Goal: Ask a question

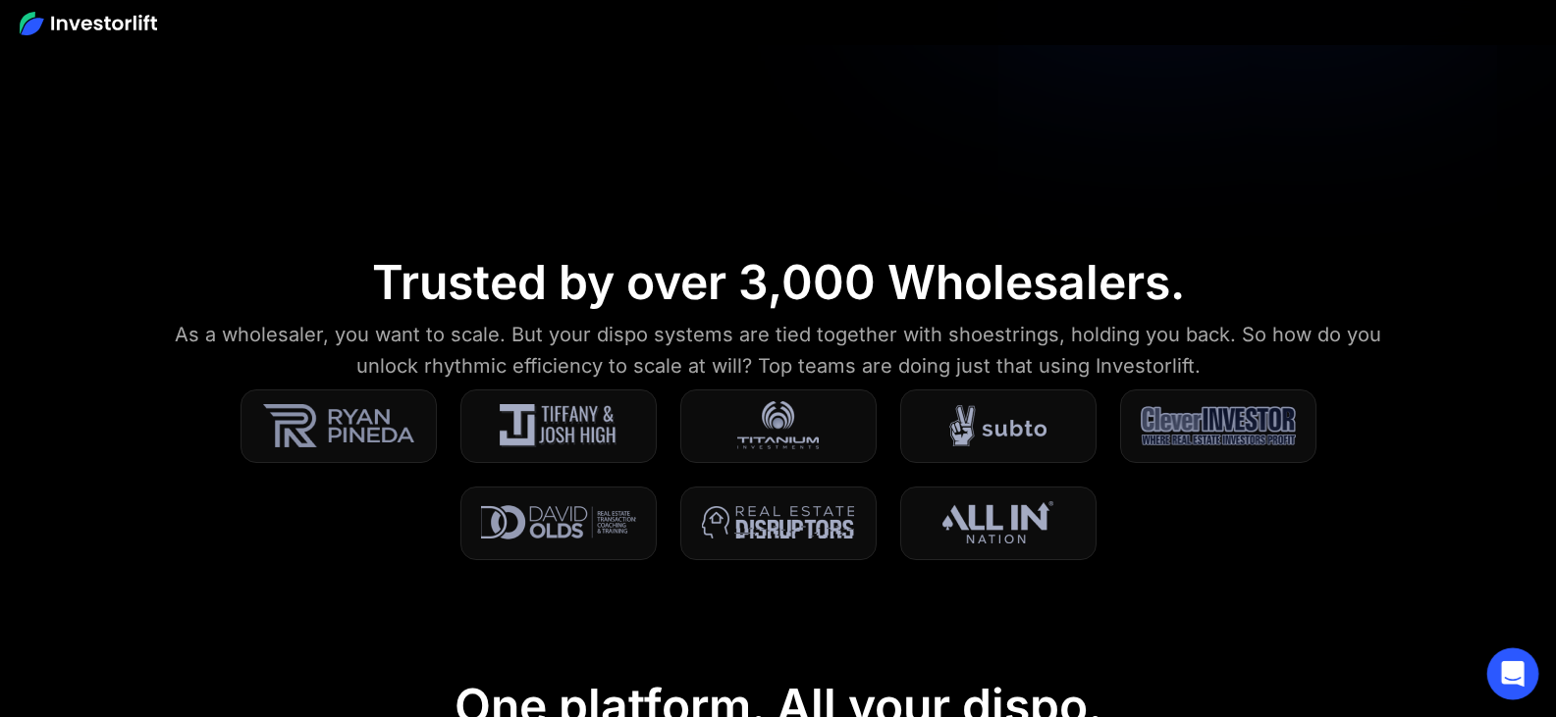
scroll to position [515, 0]
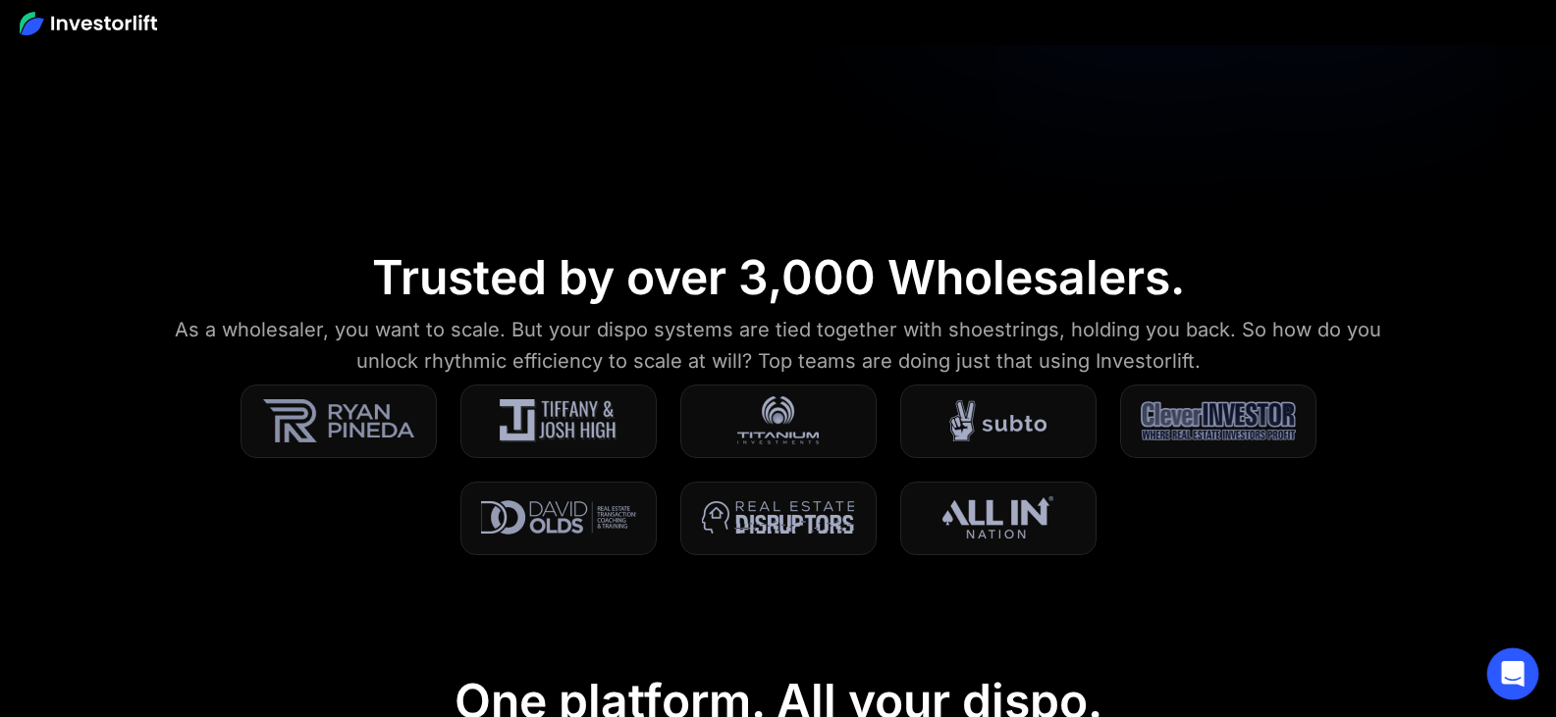
click at [1517, 661] on div "Open Intercom Messenger" at bounding box center [1513, 675] width 52 height 52
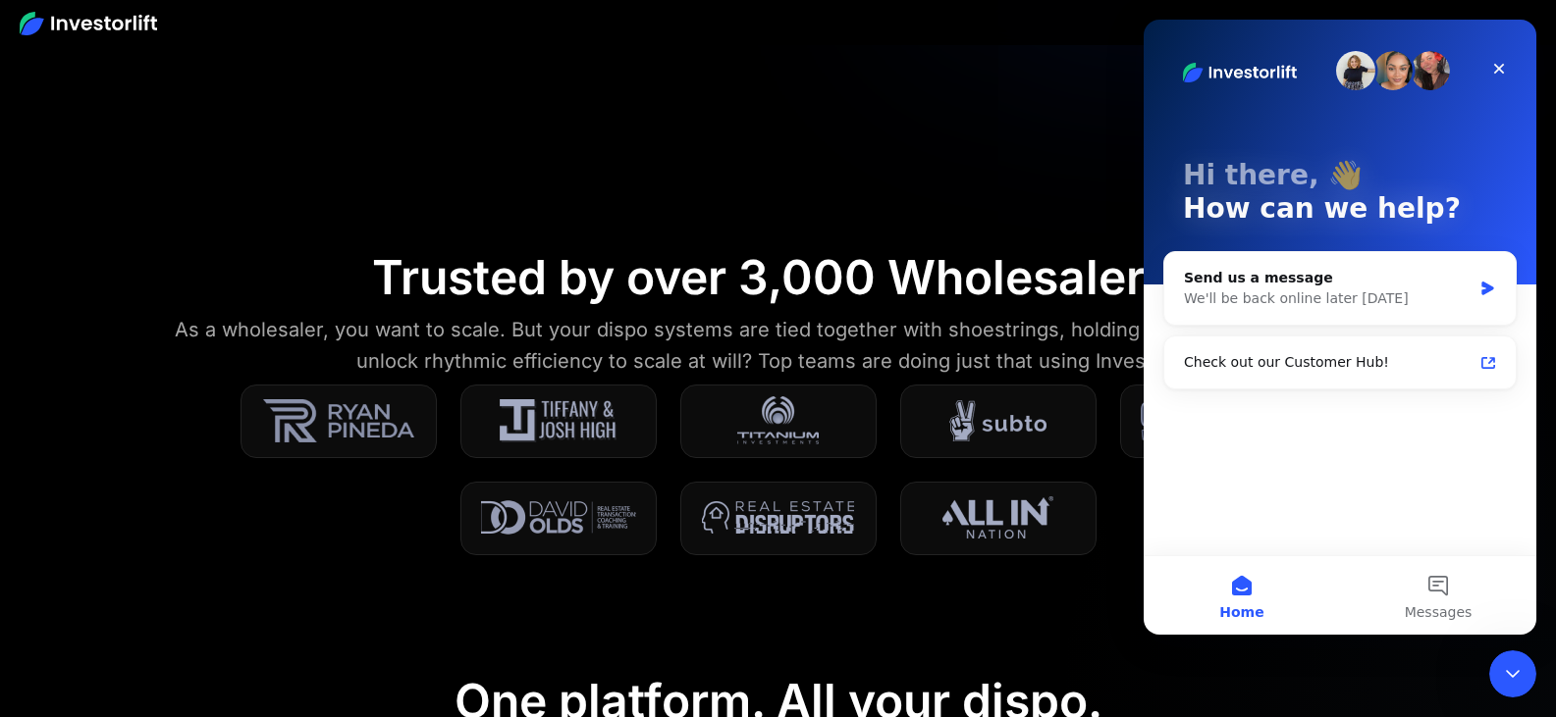
scroll to position [0, 0]
click at [1243, 360] on div "Check out our Customer Hub!" at bounding box center [1328, 362] width 289 height 21
click at [1234, 277] on div "Send us a message" at bounding box center [1328, 278] width 288 height 21
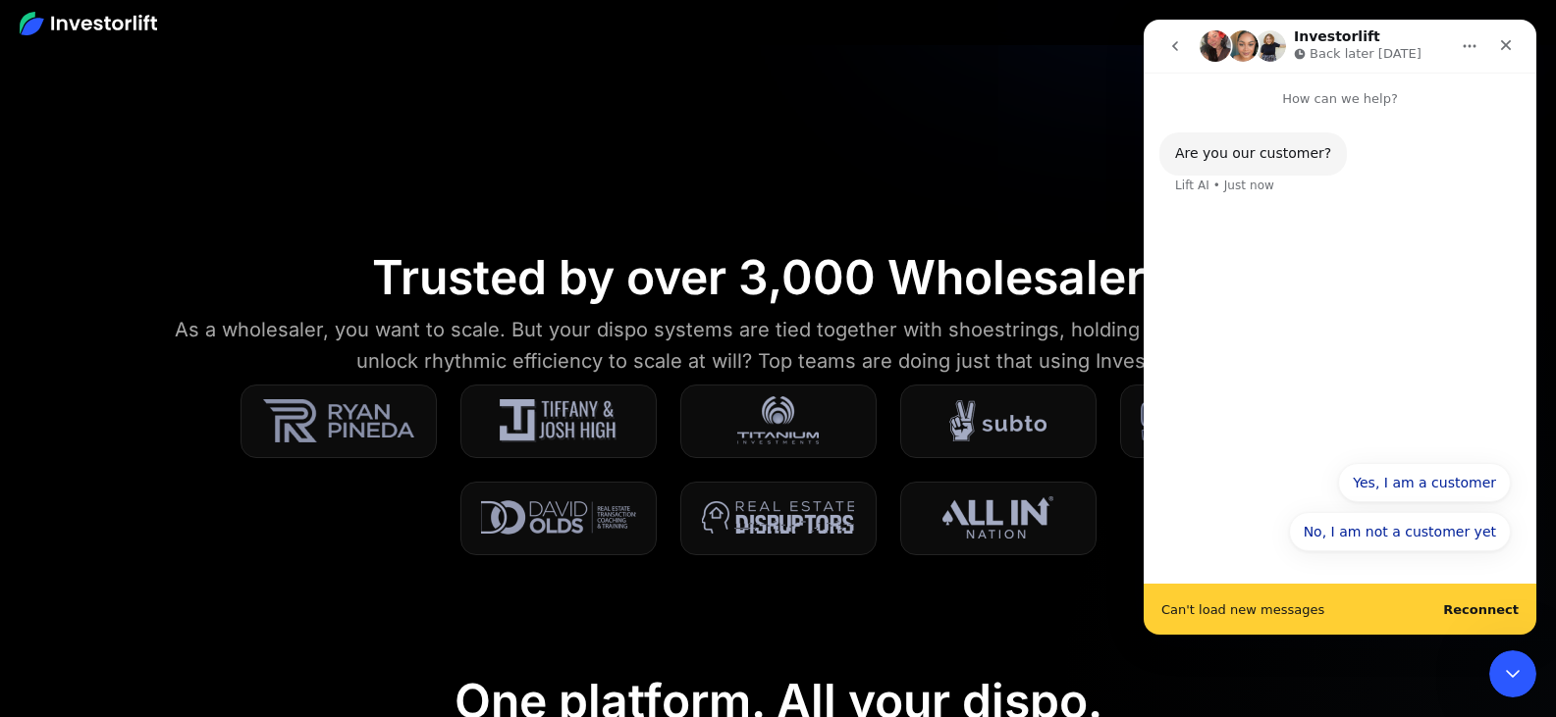
click at [1231, 505] on div "No, I am not a customer yet Yes, I am a customer No, I am not a customer yet" at bounding box center [1340, 512] width 342 height 98
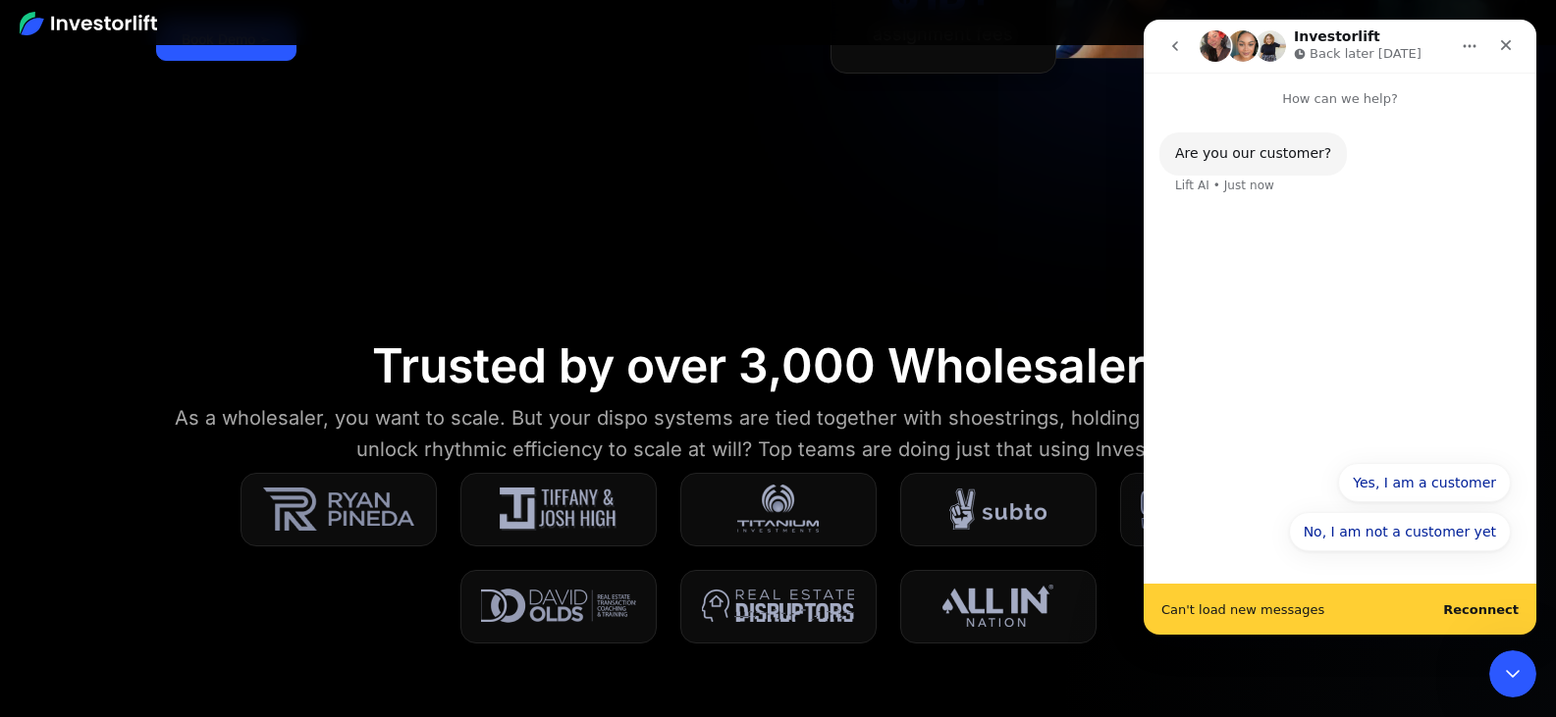
scroll to position [417, 0]
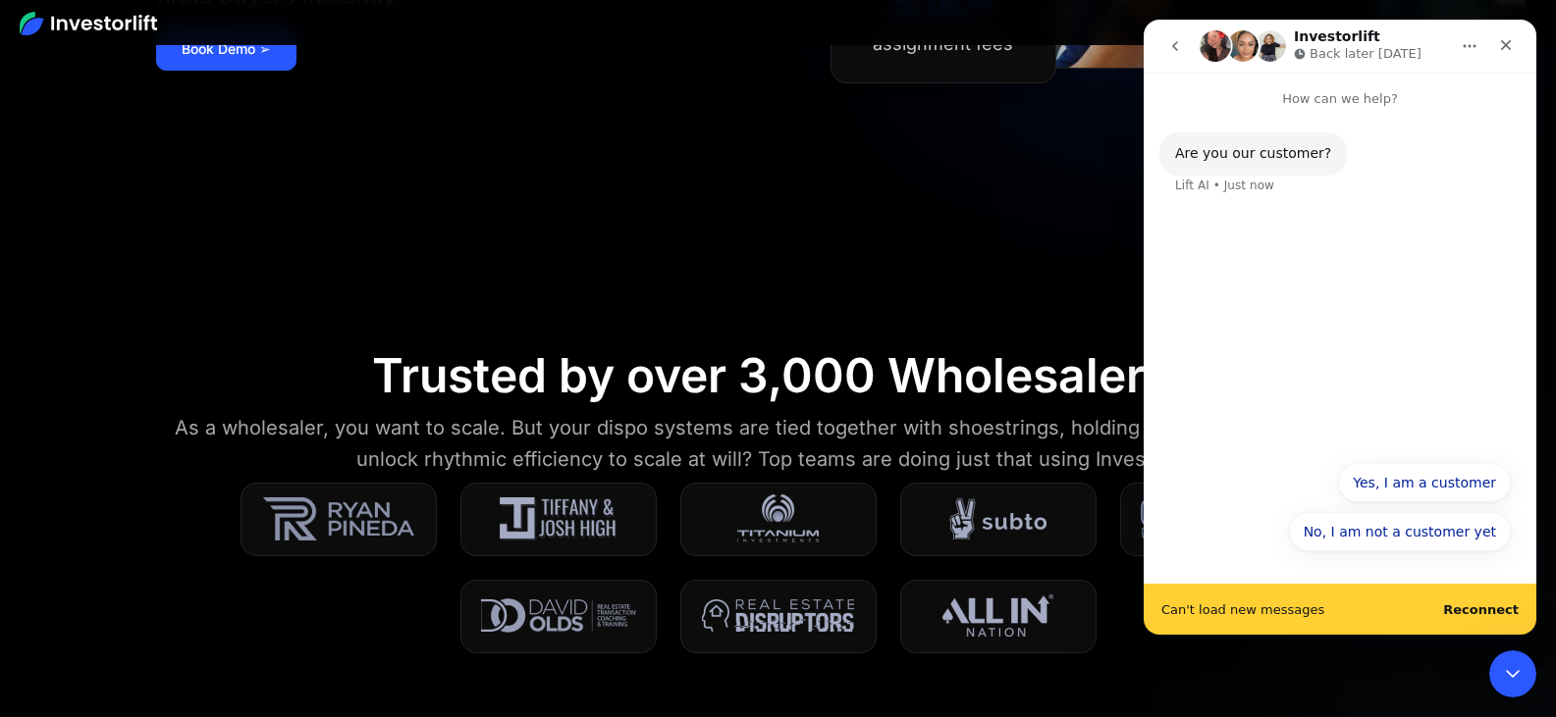
click at [1296, 287] on div "Are you our customer? Lift AI • Just now" at bounding box center [1339, 280] width 393 height 342
click at [1409, 479] on button "Yes, I am a customer" at bounding box center [1424, 482] width 173 height 39
click at [1503, 43] on icon "Close" at bounding box center [1506, 45] width 11 height 11
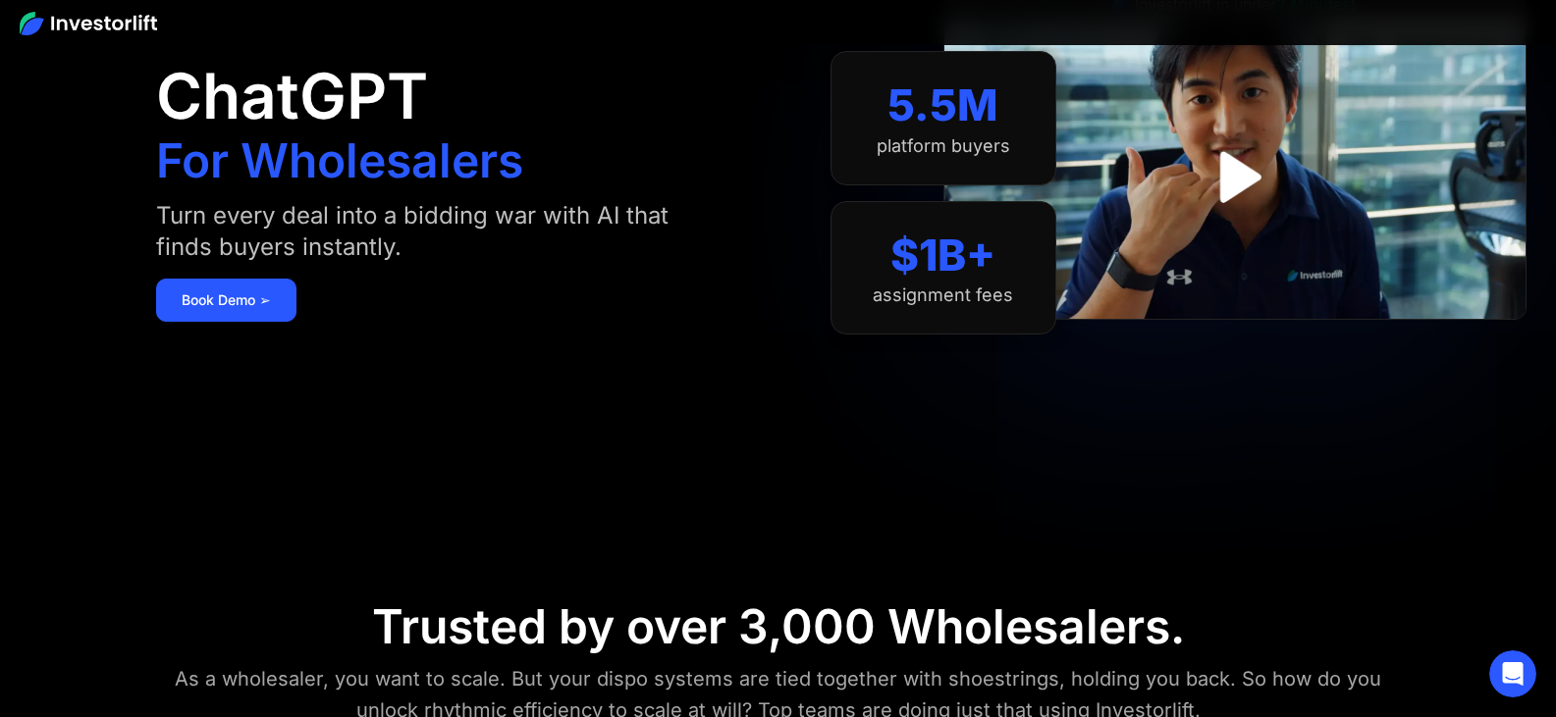
scroll to position [172, 0]
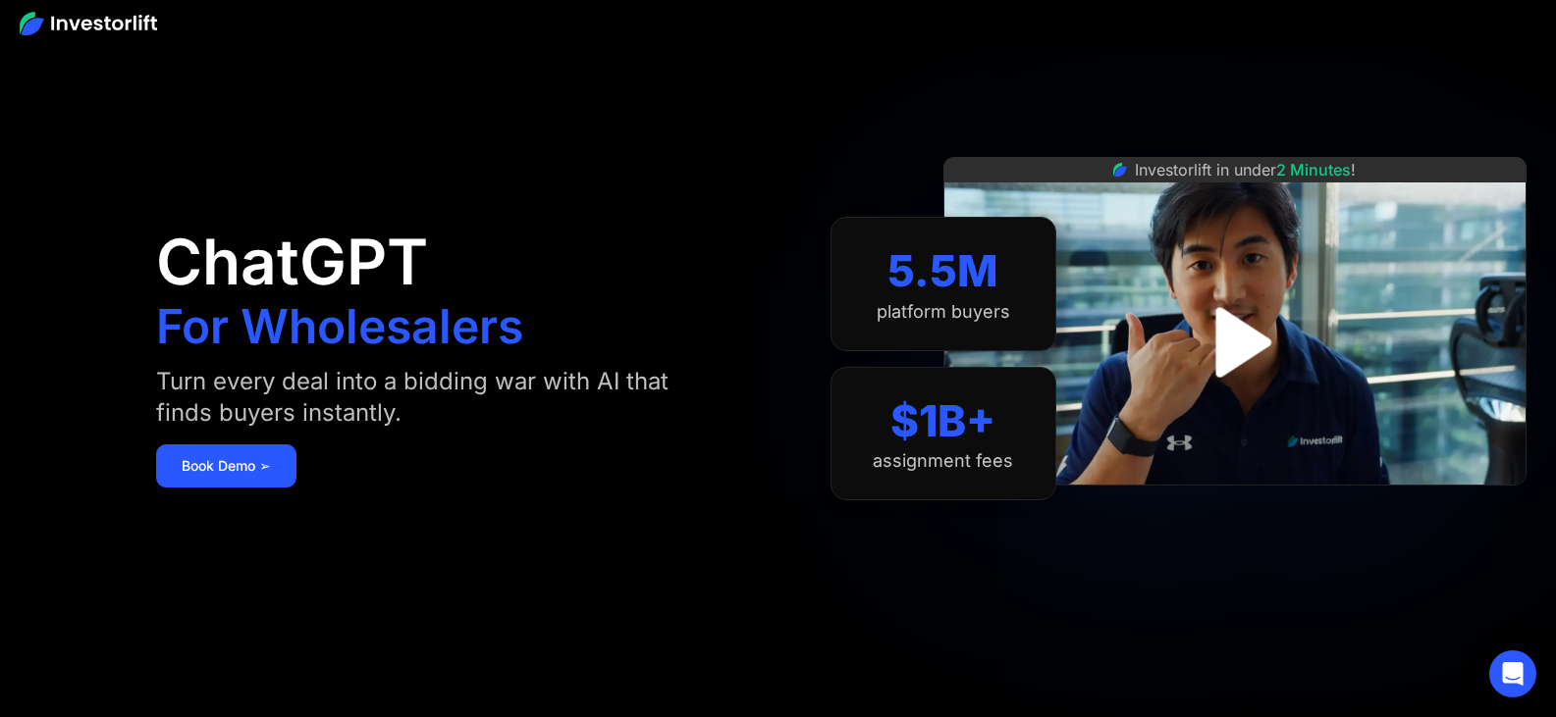
drag, startPoint x: 0, startPoint y: 0, endPoint x: 1235, endPoint y: 337, distance: 1279.8
click at [1235, 337] on img "open lightbox" at bounding box center [1234, 343] width 127 height 127
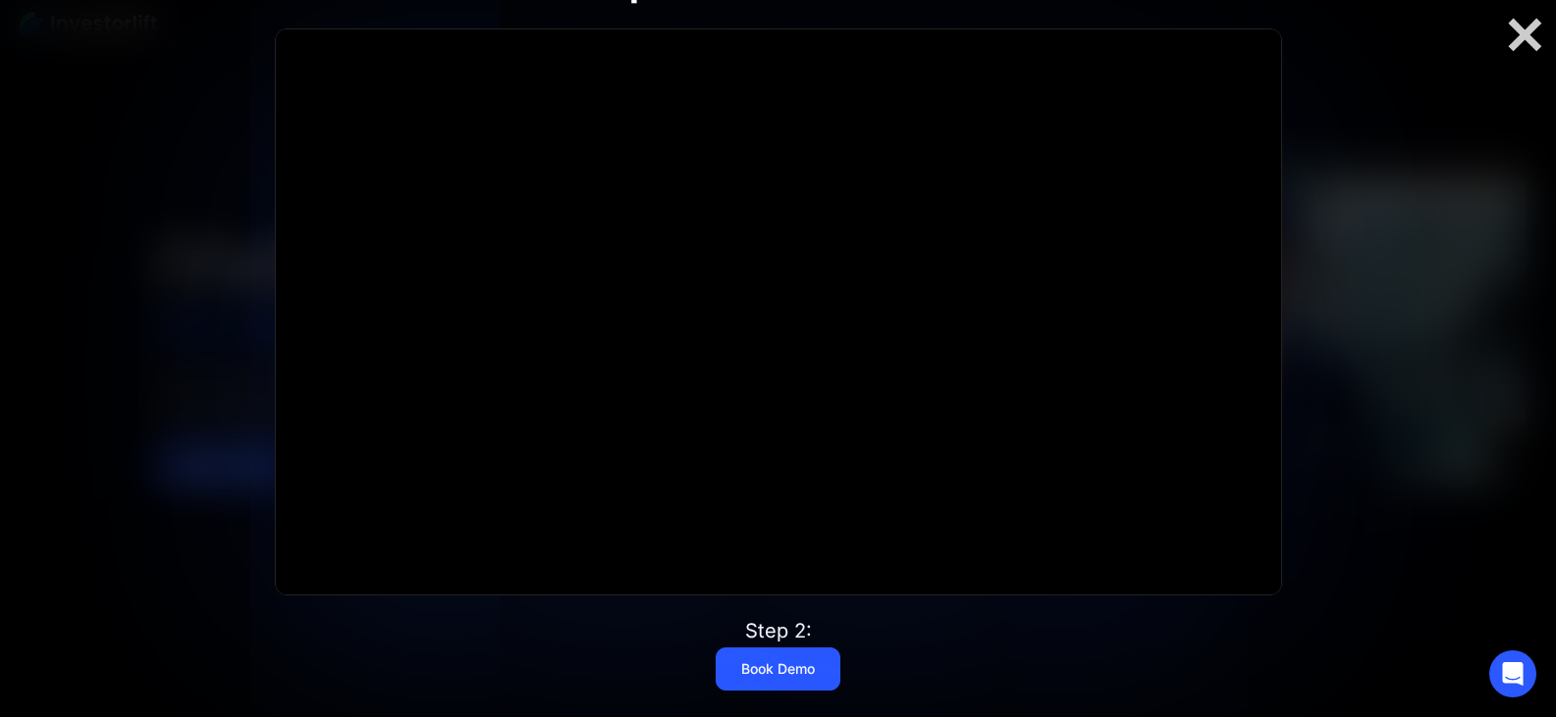
click at [777, 307] on div at bounding box center [778, 311] width 1005 height 565
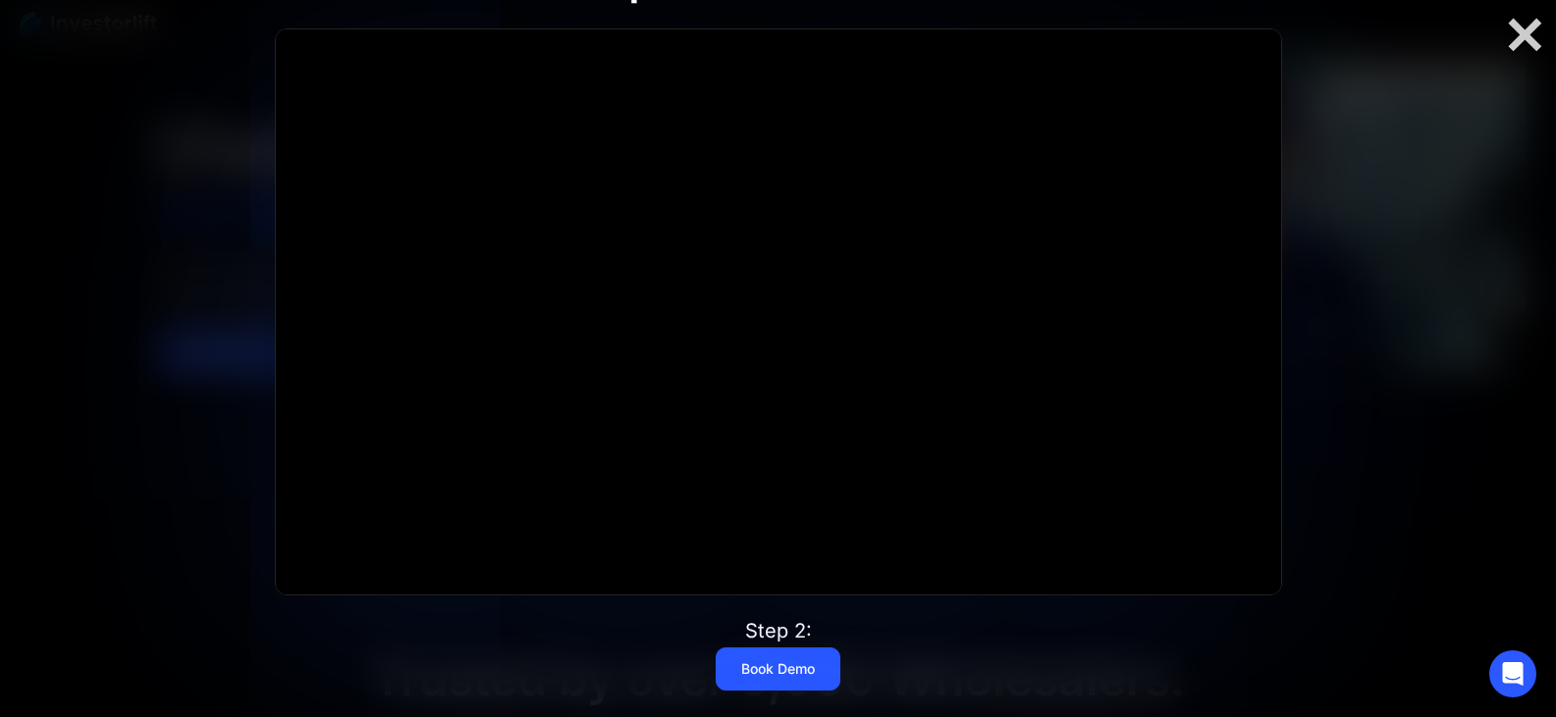
scroll to position [123, 0]
click at [1522, 31] on div at bounding box center [1524, 35] width 63 height 41
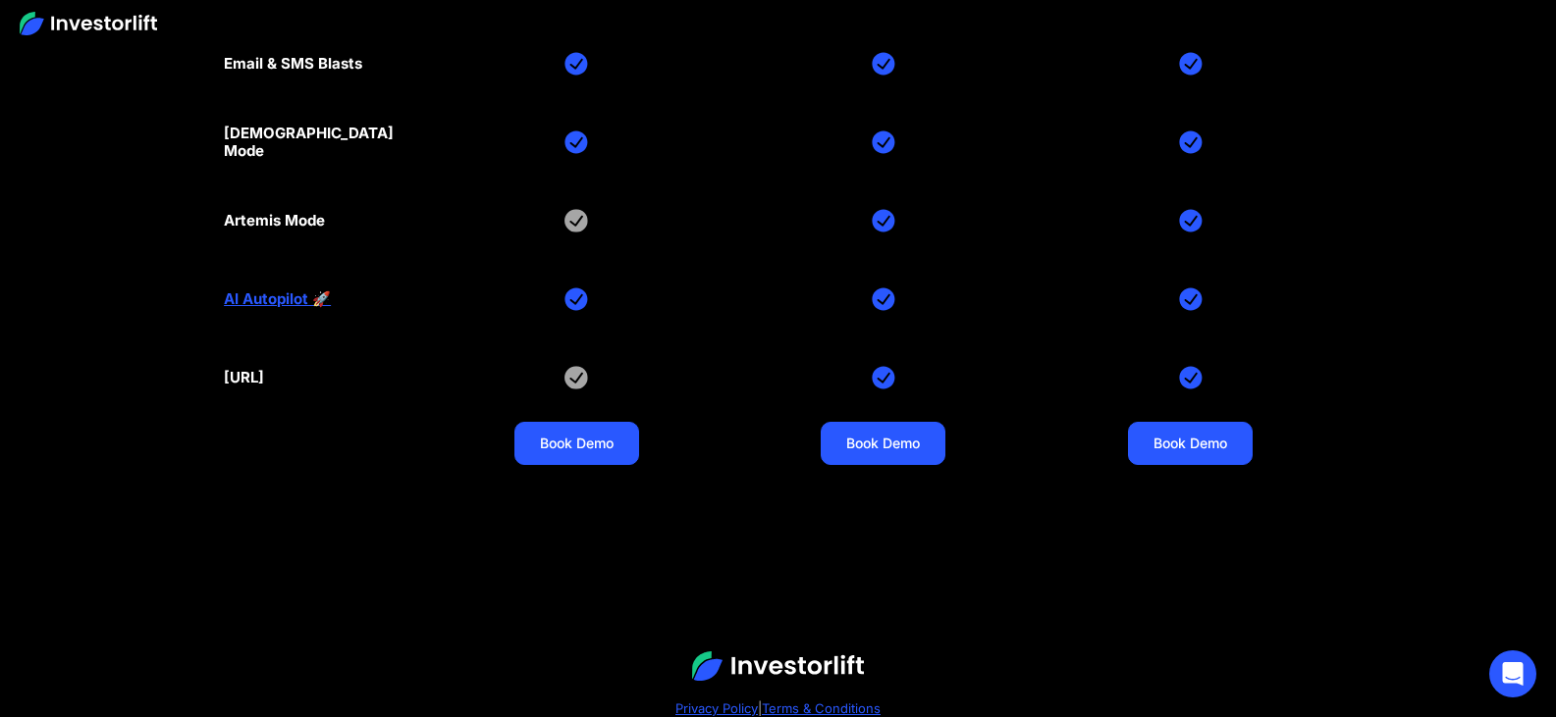
scroll to position [9577, 0]
